Goal: Check status: Check status

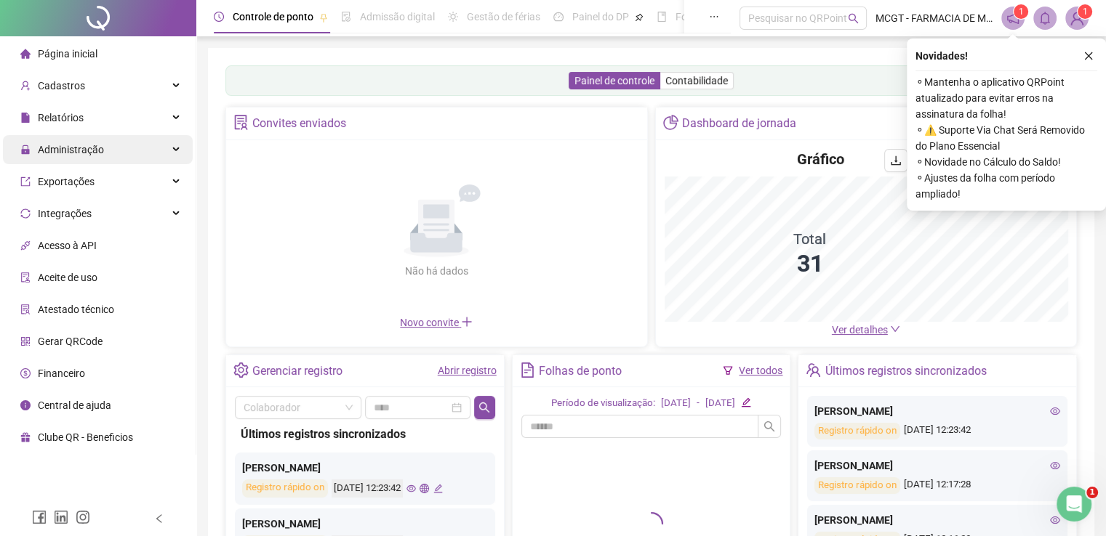
click at [89, 151] on span "Administração" at bounding box center [71, 150] width 66 height 12
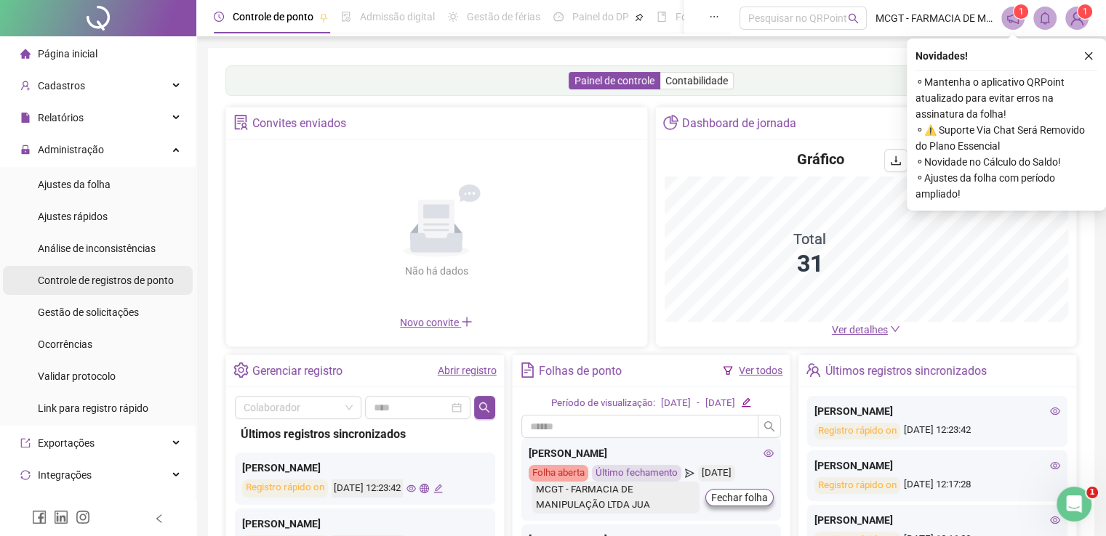
click at [121, 278] on span "Controle de registros de ponto" at bounding box center [106, 281] width 136 height 12
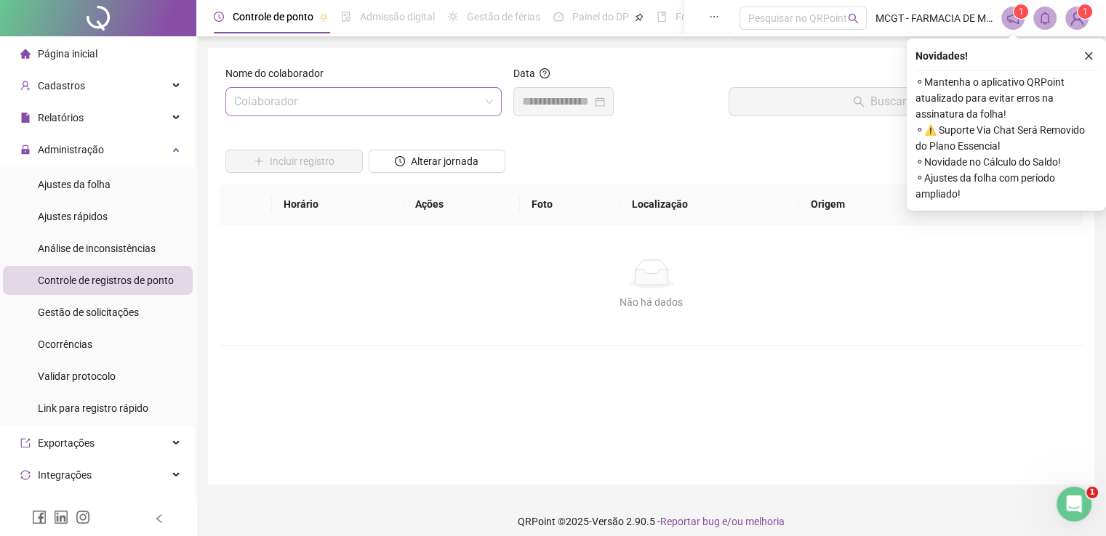
click at [358, 100] on input "search" at bounding box center [357, 102] width 246 height 28
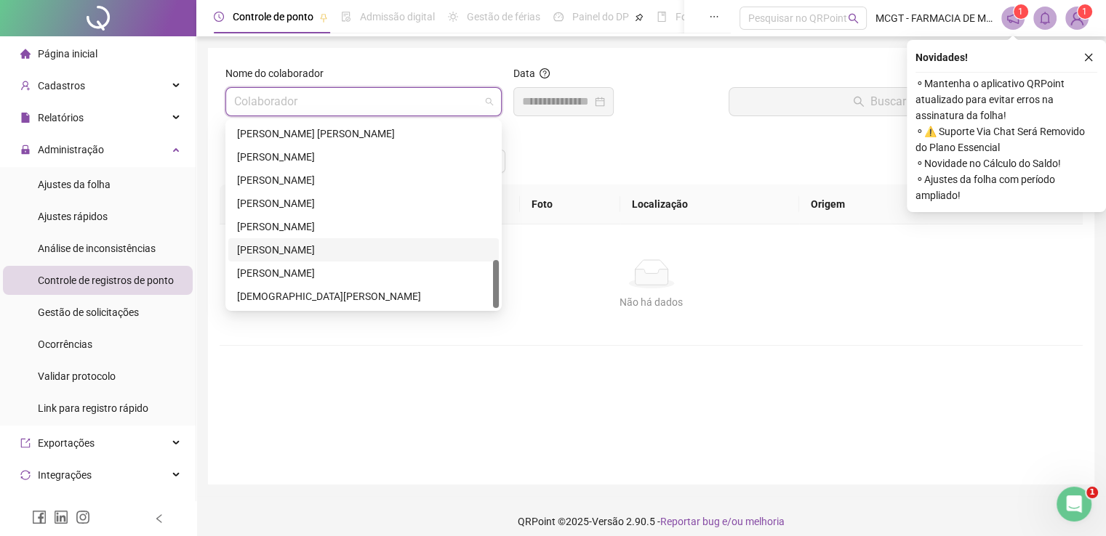
scroll to position [11, 0]
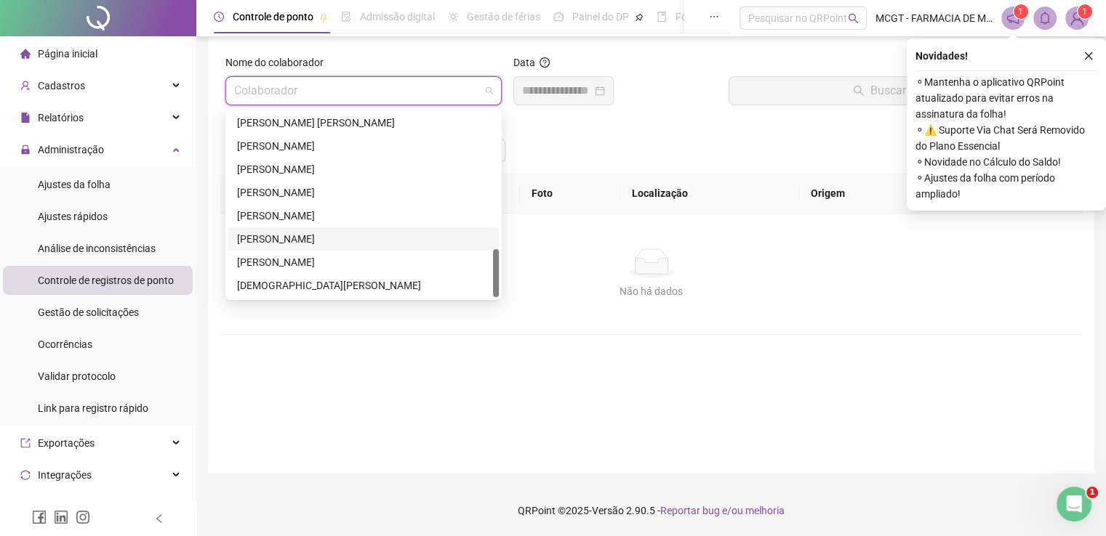
click at [357, 232] on div "[PERSON_NAME]" at bounding box center [363, 239] width 253 height 16
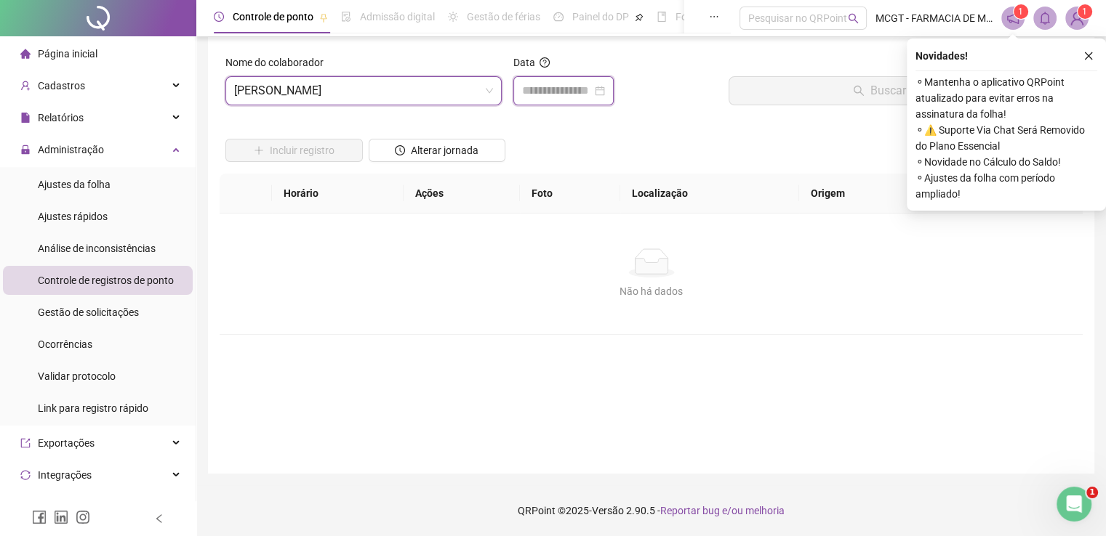
click at [579, 94] on input at bounding box center [557, 90] width 70 height 17
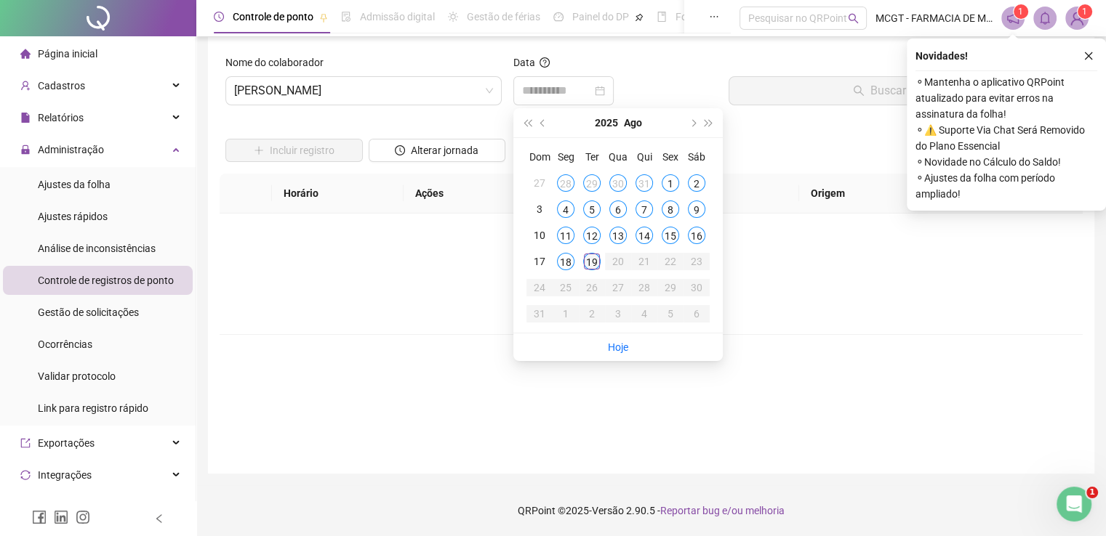
click at [593, 260] on div "19" at bounding box center [591, 261] width 17 height 17
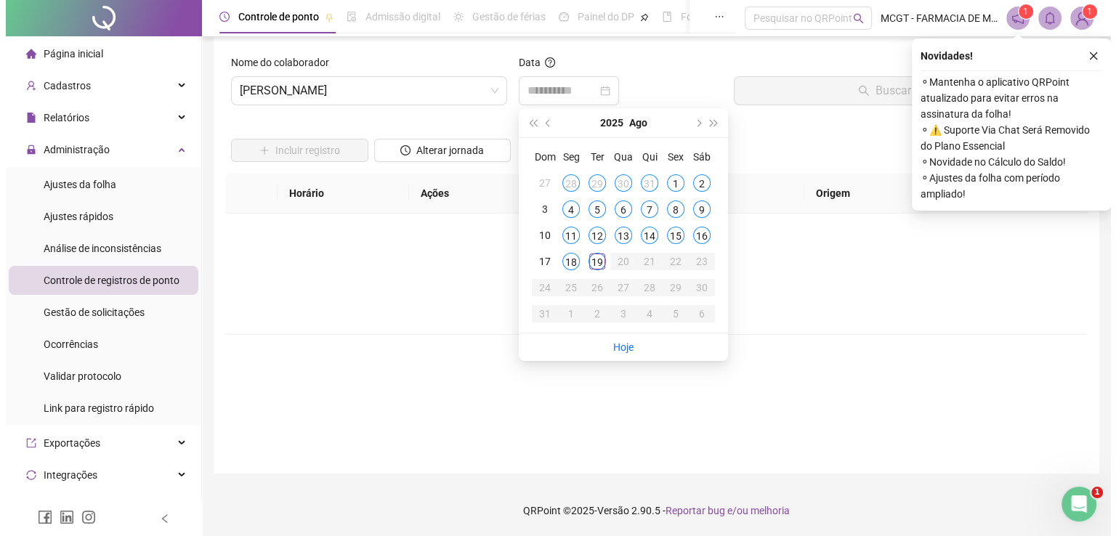
scroll to position [0, 0]
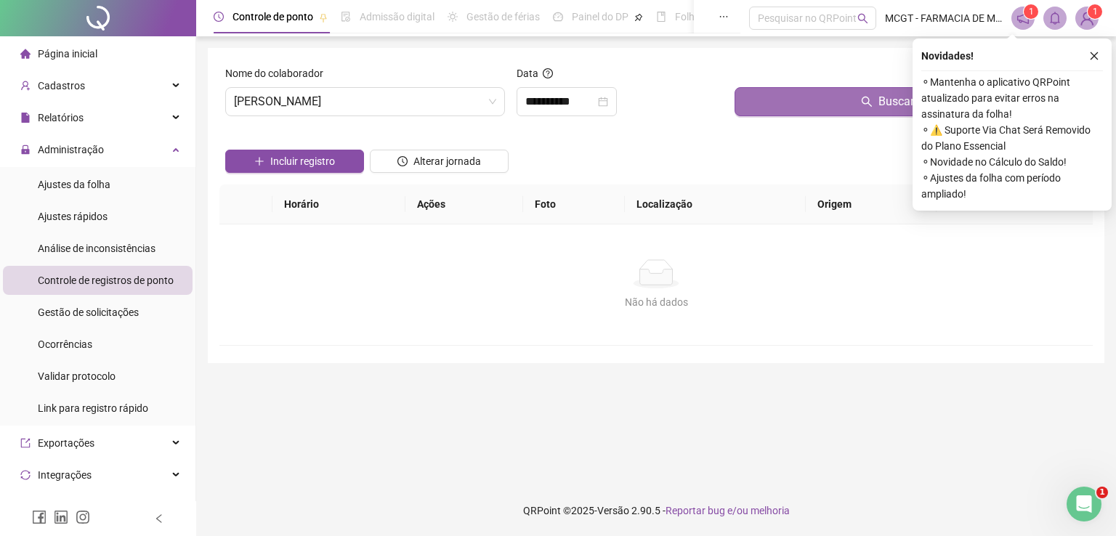
click at [852, 116] on button "Buscar registros" at bounding box center [911, 101] width 353 height 29
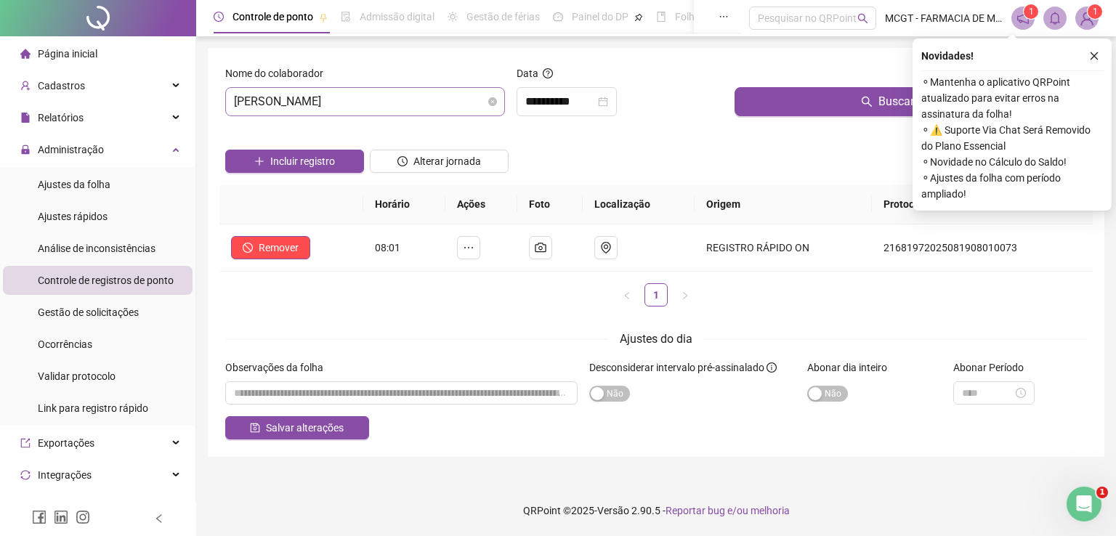
click at [447, 99] on span "[PERSON_NAME]" at bounding box center [365, 102] width 262 height 28
click at [595, 100] on input "**********" at bounding box center [561, 101] width 70 height 17
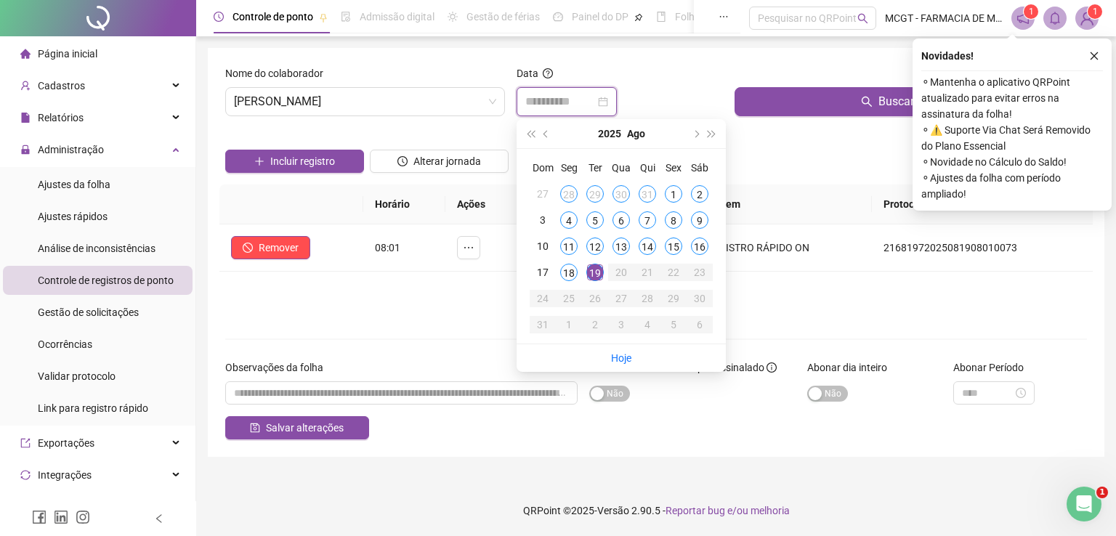
type input "**********"
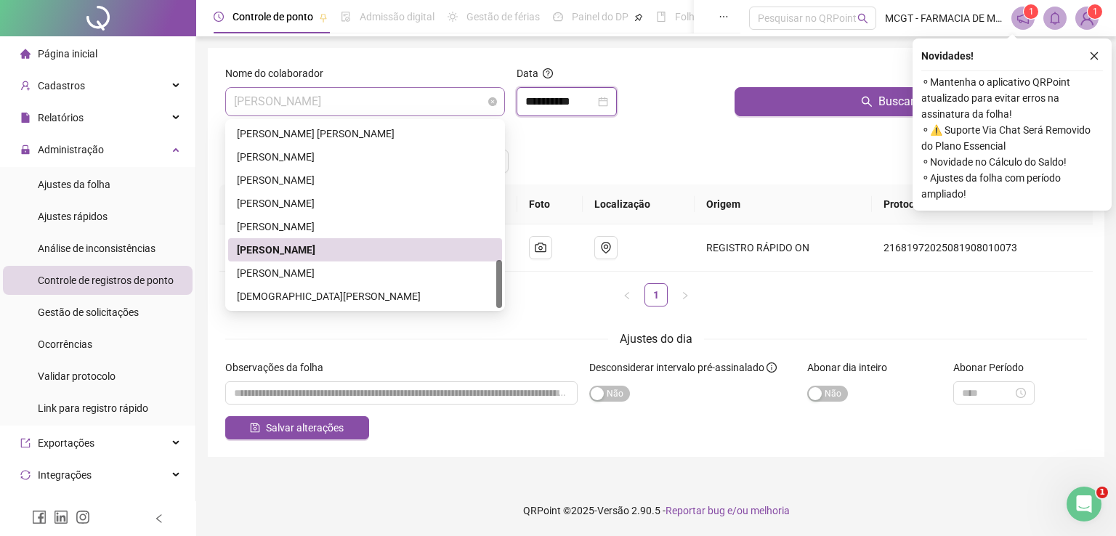
click at [451, 113] on span "[PERSON_NAME]" at bounding box center [365, 102] width 262 height 28
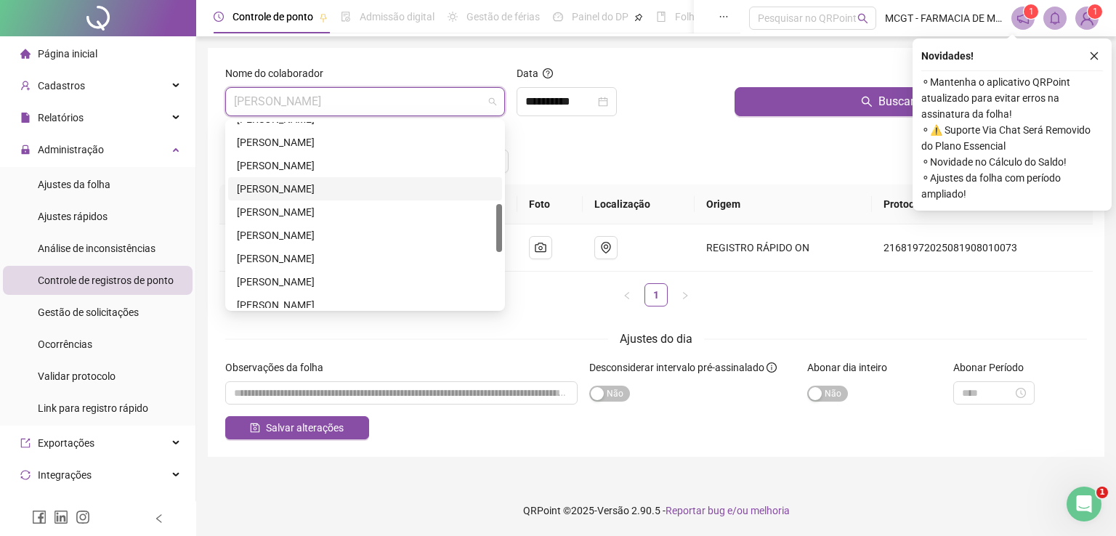
click at [305, 188] on div "[PERSON_NAME] [PERSON_NAME] [PERSON_NAME] [PERSON_NAME] [PERSON_NAME]" at bounding box center [365, 224] width 274 height 233
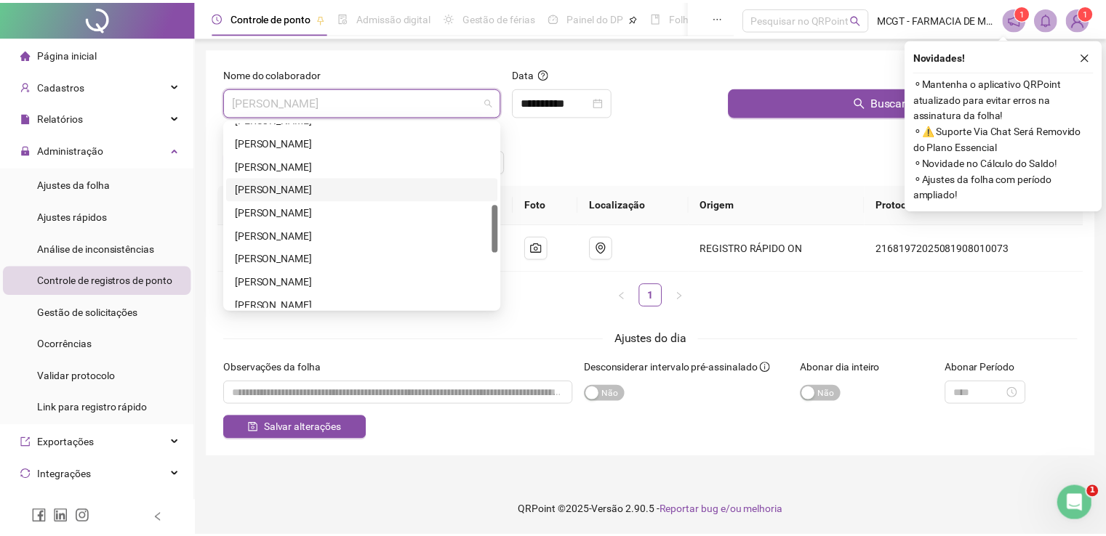
scroll to position [244, 0]
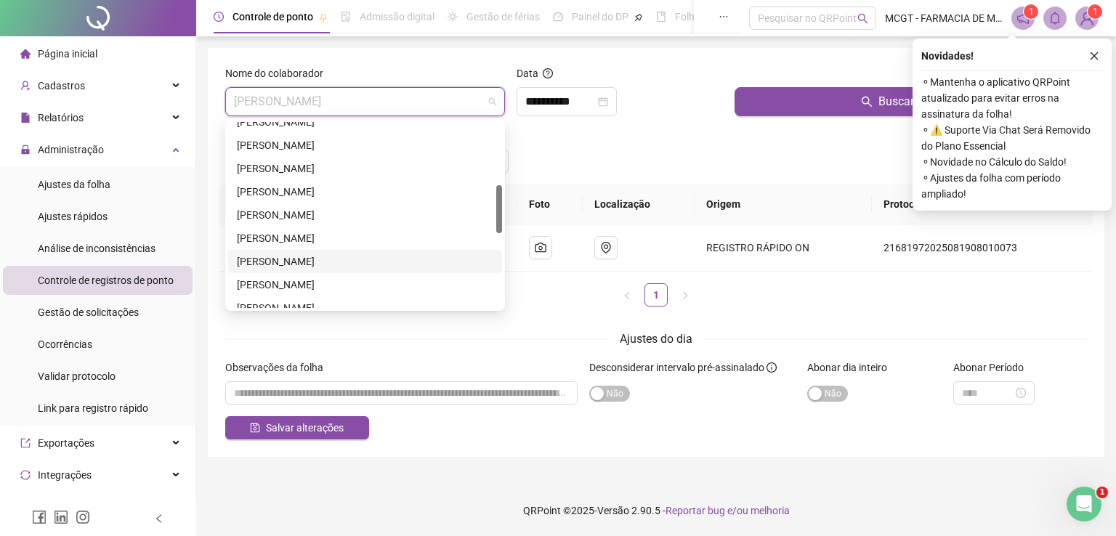
click at [303, 259] on div "[PERSON_NAME]" at bounding box center [365, 262] width 257 height 16
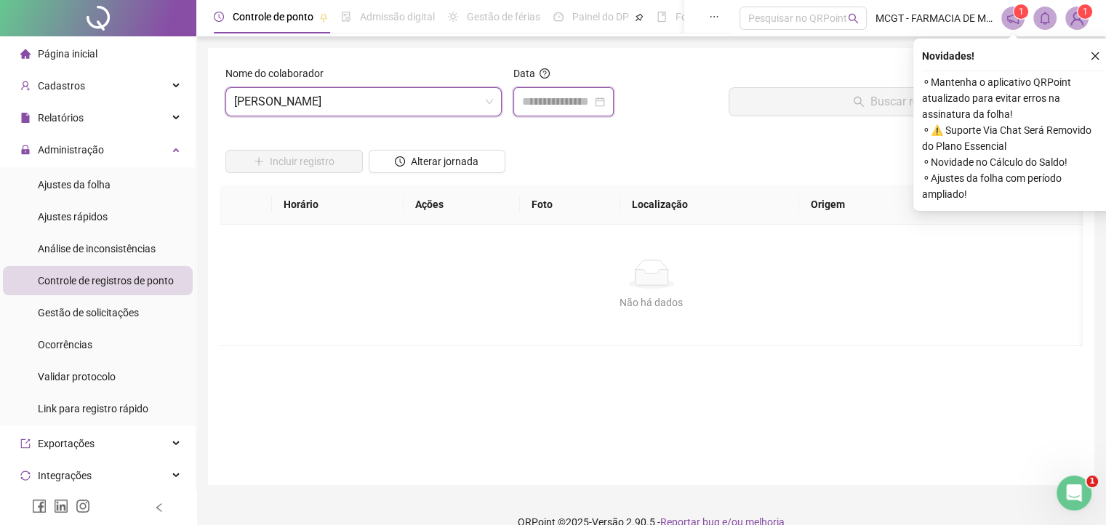
click at [535, 95] on input at bounding box center [557, 101] width 70 height 17
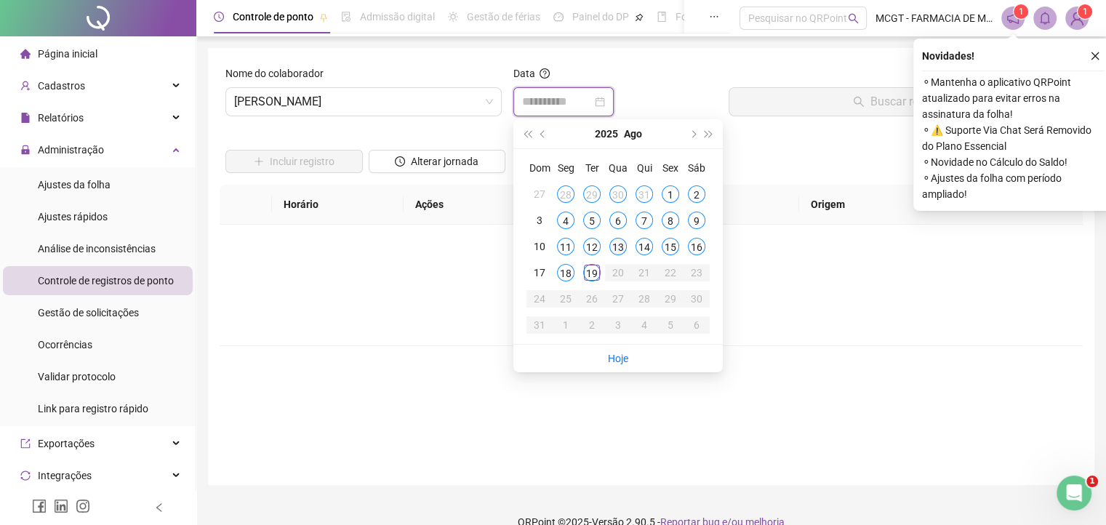
type input "**********"
click at [596, 275] on div "19" at bounding box center [591, 272] width 17 height 17
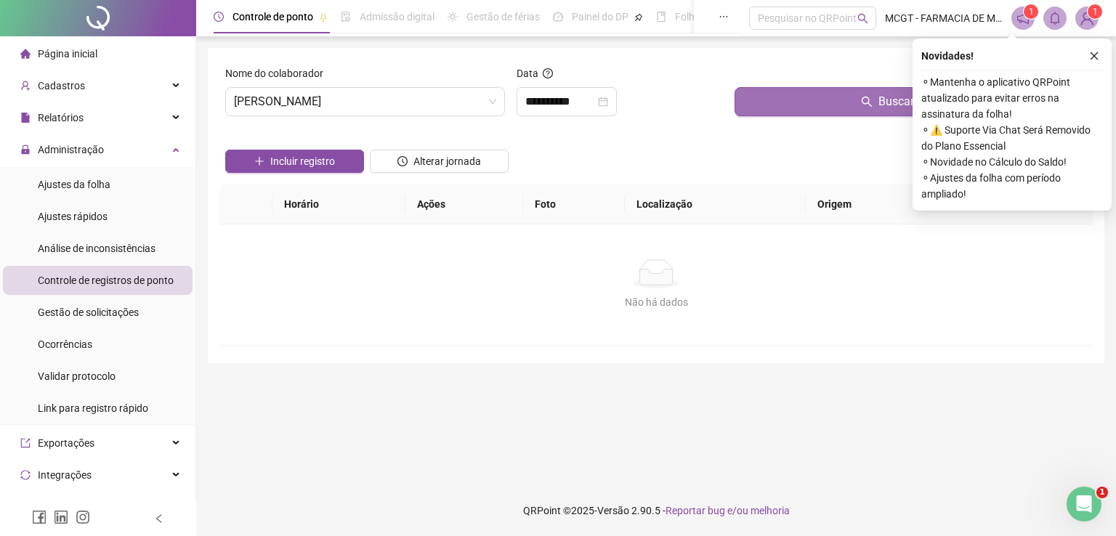
click at [862, 104] on icon "search" at bounding box center [867, 102] width 12 height 12
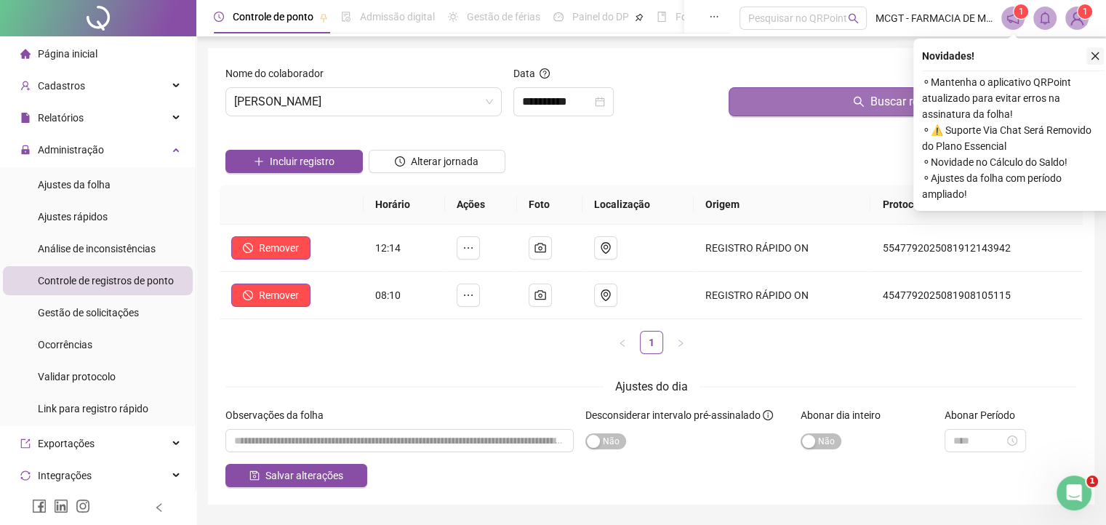
click at [1096, 53] on icon "close" at bounding box center [1095, 56] width 10 height 10
